Goal: Find specific page/section: Find specific page/section

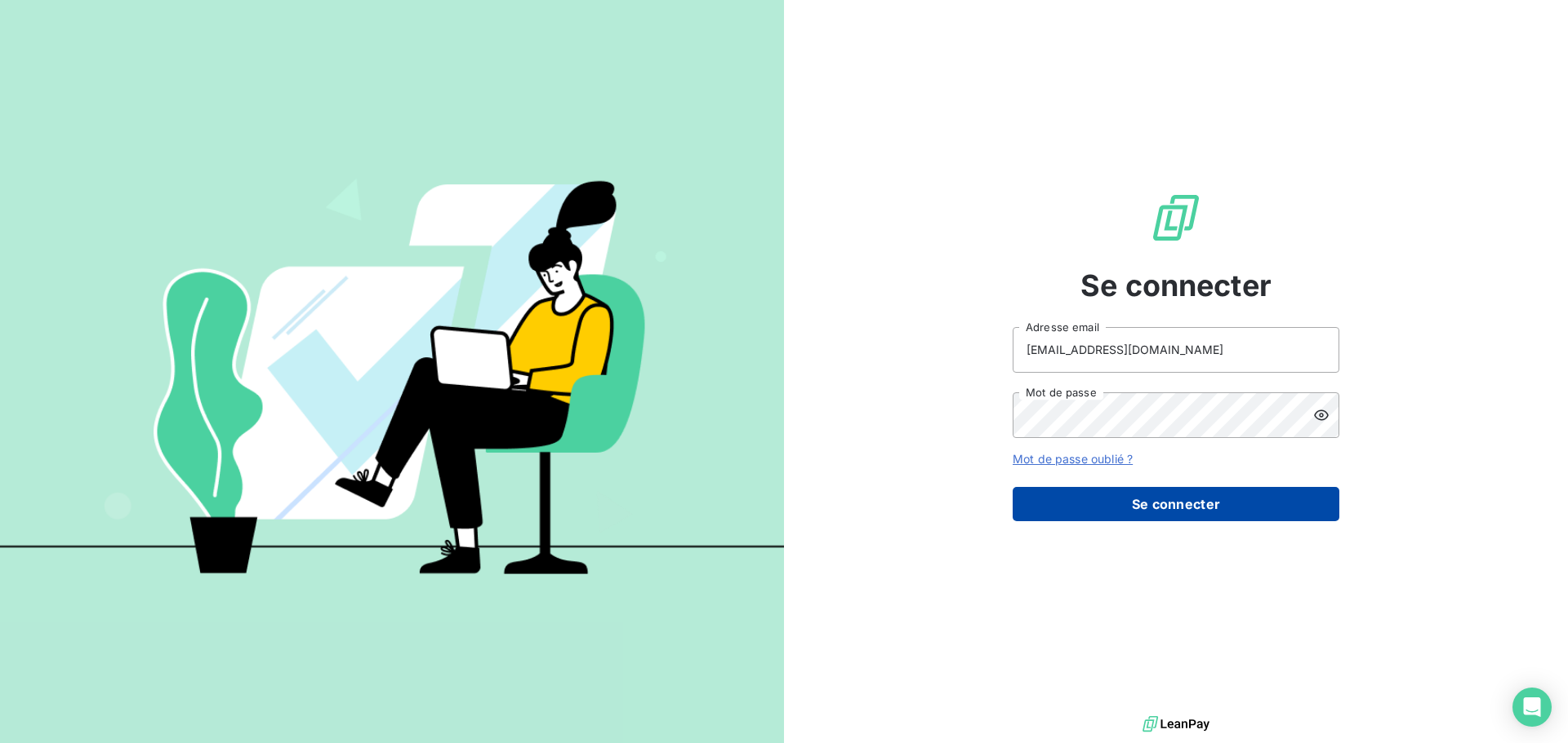
click at [1157, 506] on button "Se connecter" at bounding box center [1176, 504] width 326 height 34
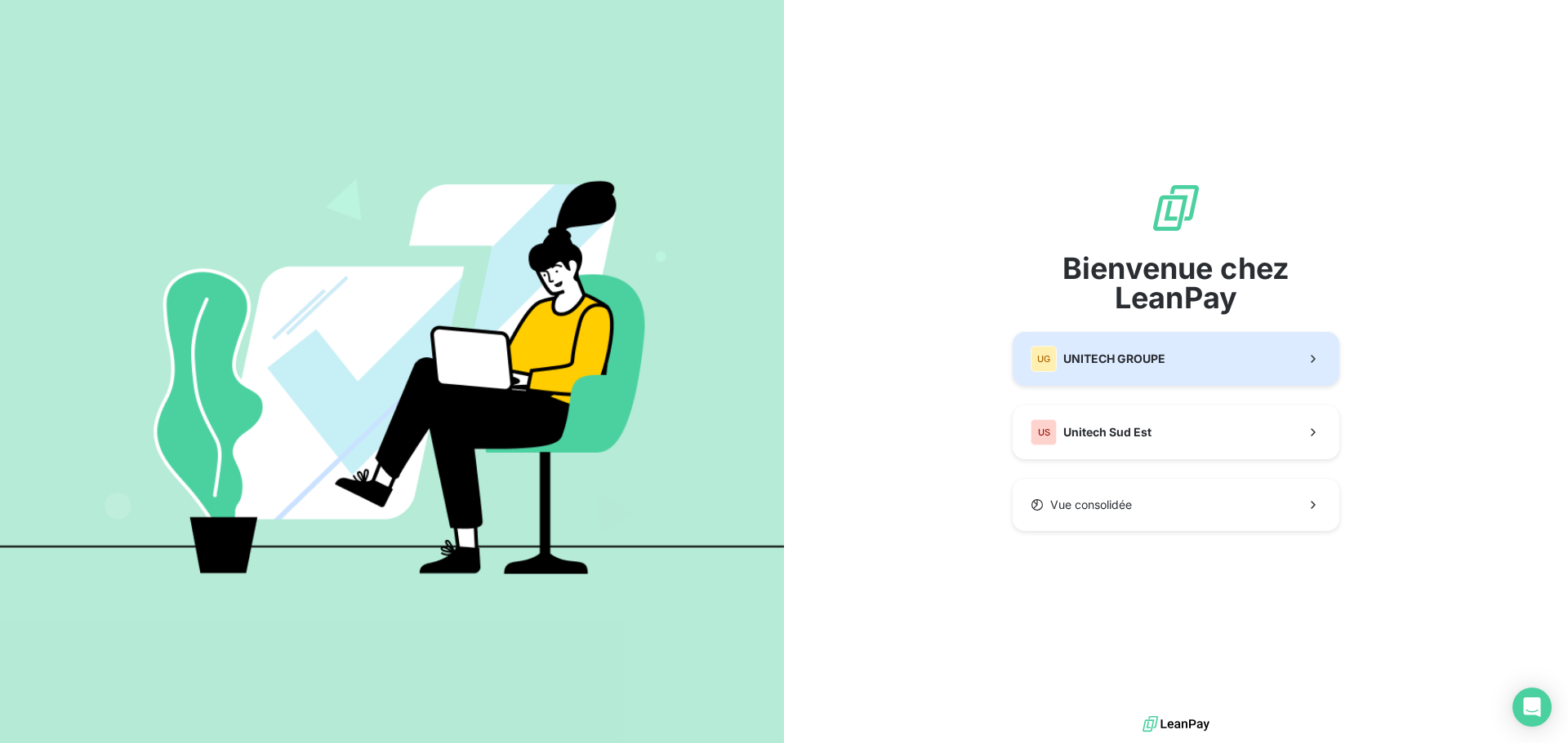
click at [1121, 372] on button "UG UNITECH GROUPE" at bounding box center [1176, 358] width 326 height 54
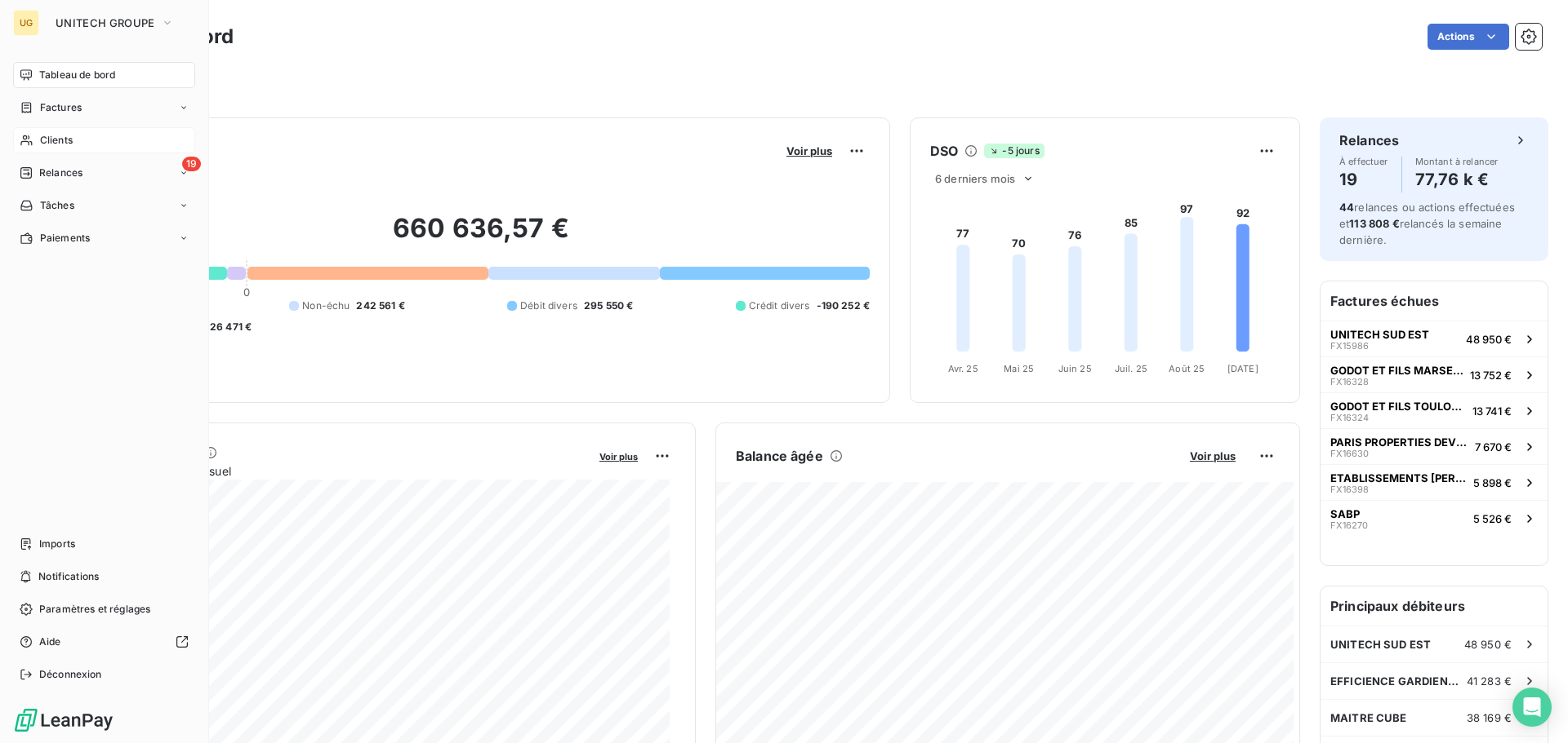
click at [67, 137] on span "Clients" at bounding box center [55, 141] width 32 height 15
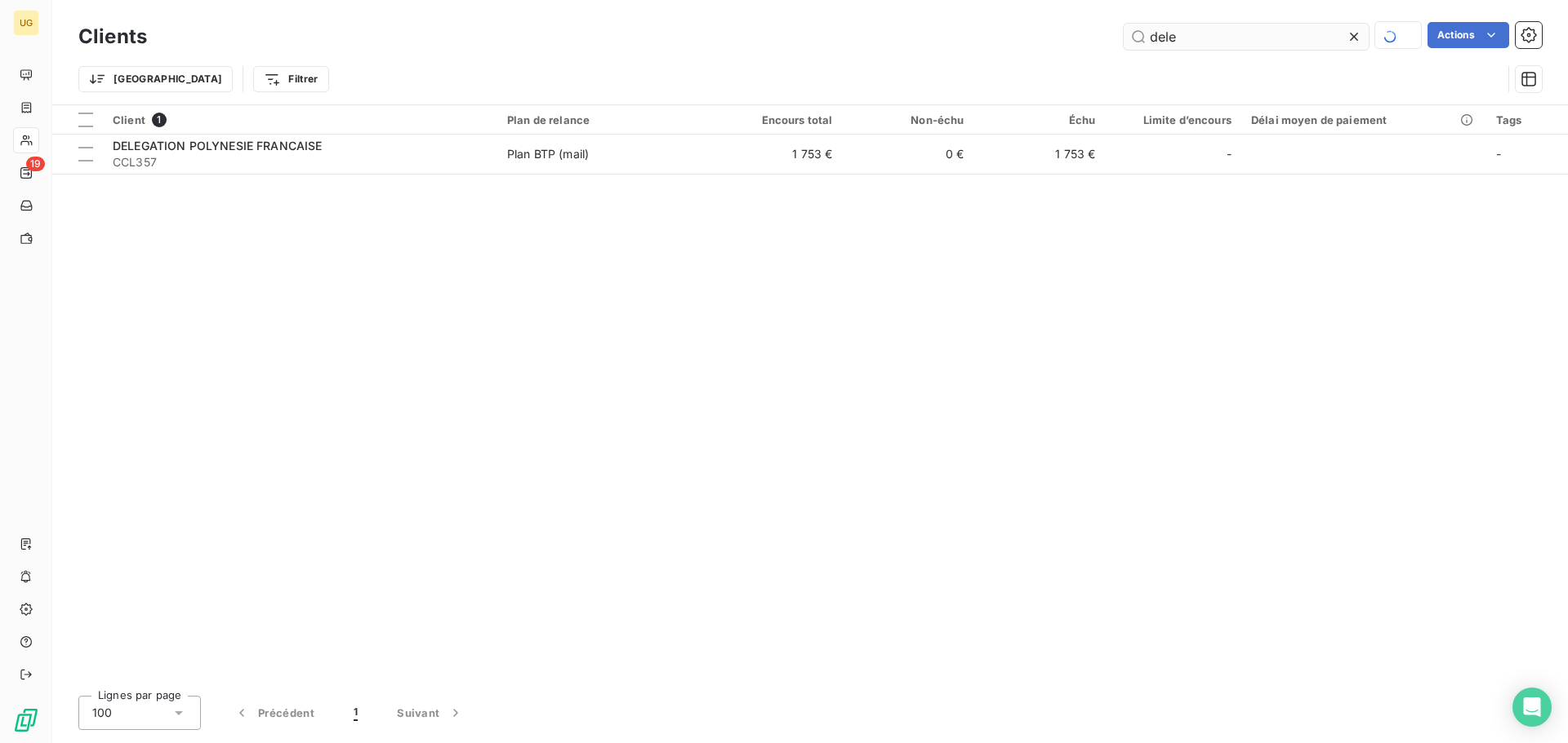
drag, startPoint x: 1191, startPoint y: 35, endPoint x: 1131, endPoint y: 44, distance: 60.7
click at [1131, 44] on input "dele" at bounding box center [1246, 37] width 245 height 26
drag, startPoint x: 1157, startPoint y: 40, endPoint x: 1178, endPoint y: 40, distance: 21.0
click at [1178, 40] on input "lite" at bounding box center [1246, 37] width 245 height 26
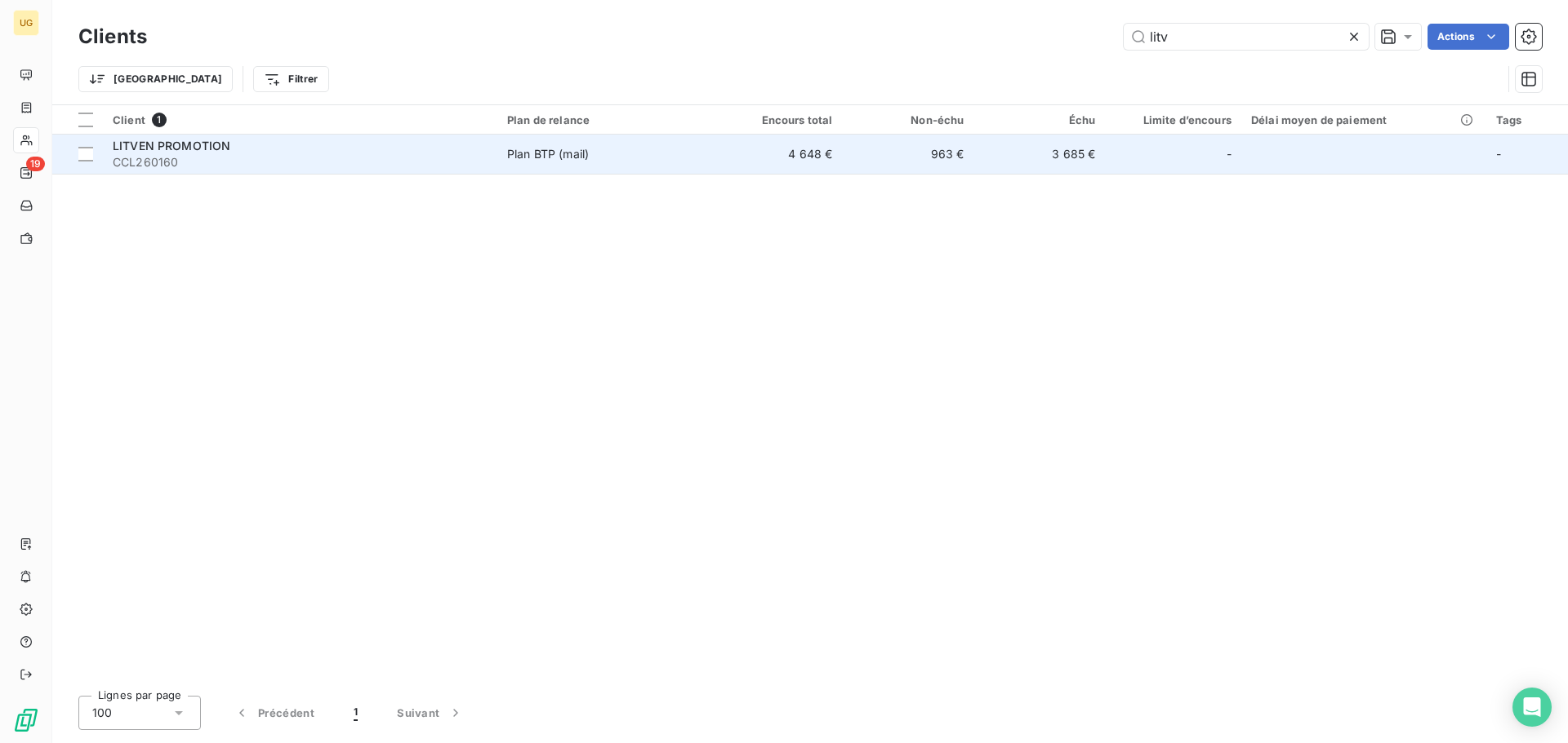
type input "litv"
click at [902, 159] on td "963 €" at bounding box center [907, 154] width 132 height 39
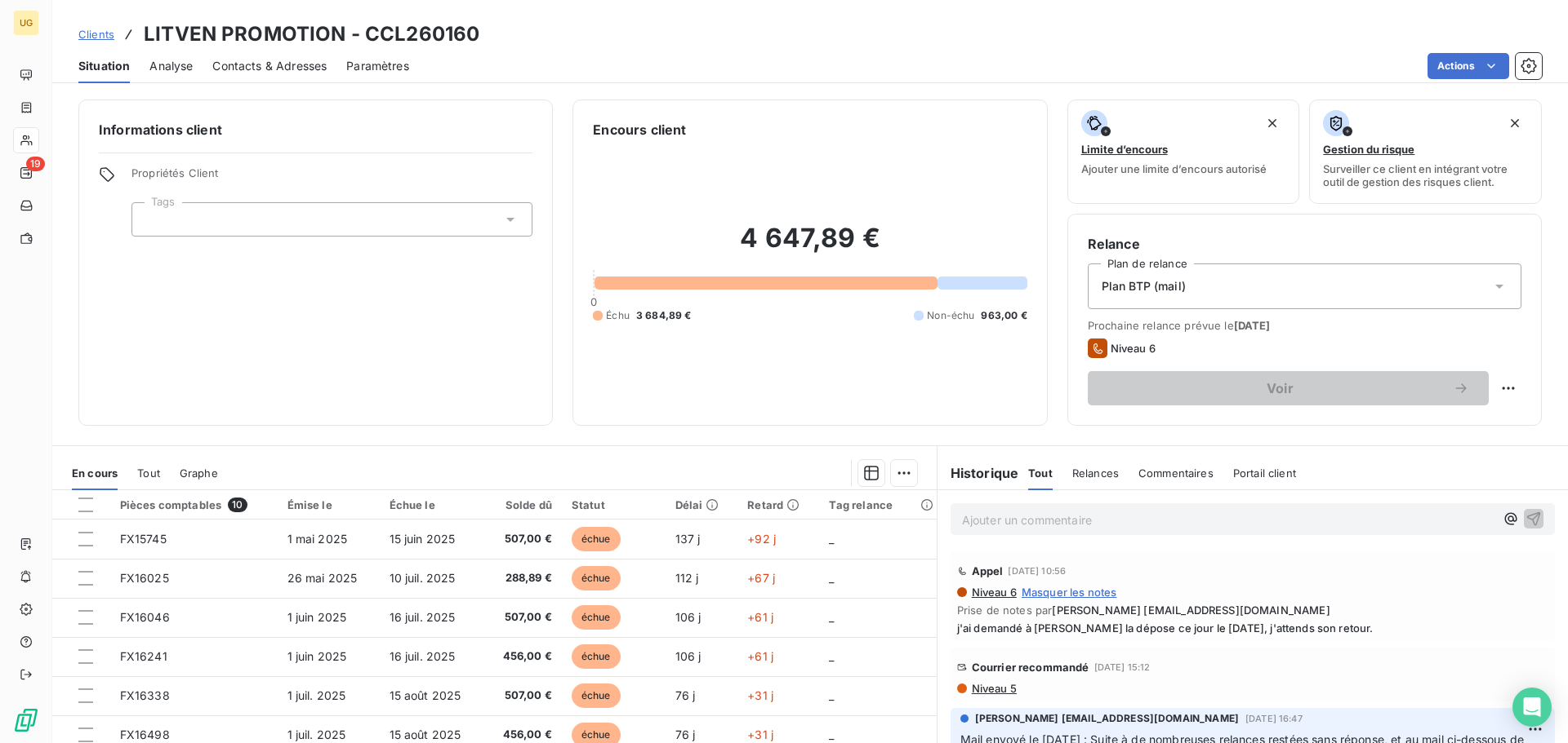
click at [993, 515] on p "Ajouter un commentaire ﻿" at bounding box center [1228, 520] width 532 height 21
